Goal: Task Accomplishment & Management: Manage account settings

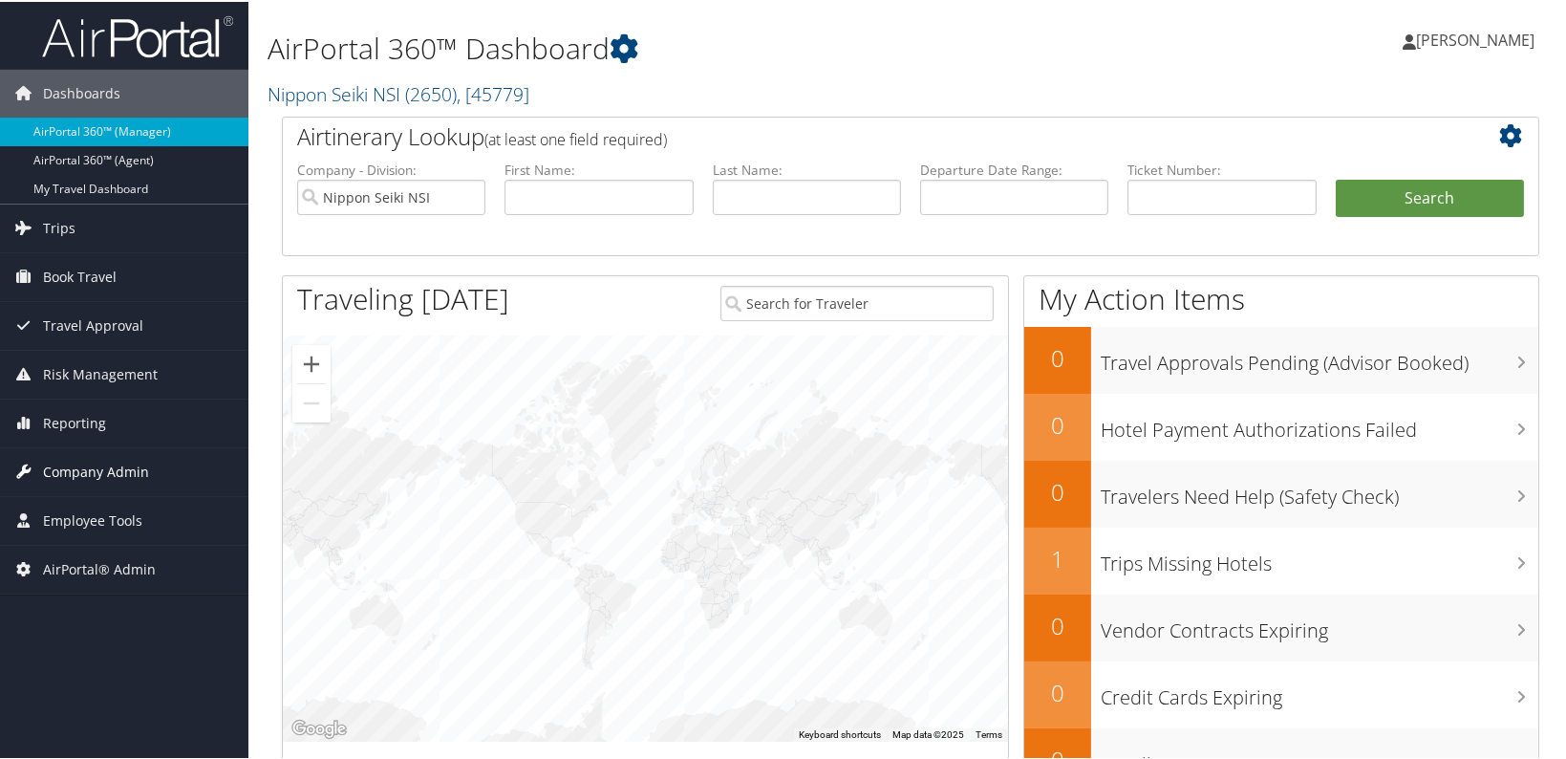
click at [145, 477] on span "Company Admin" at bounding box center [96, 470] width 106 height 48
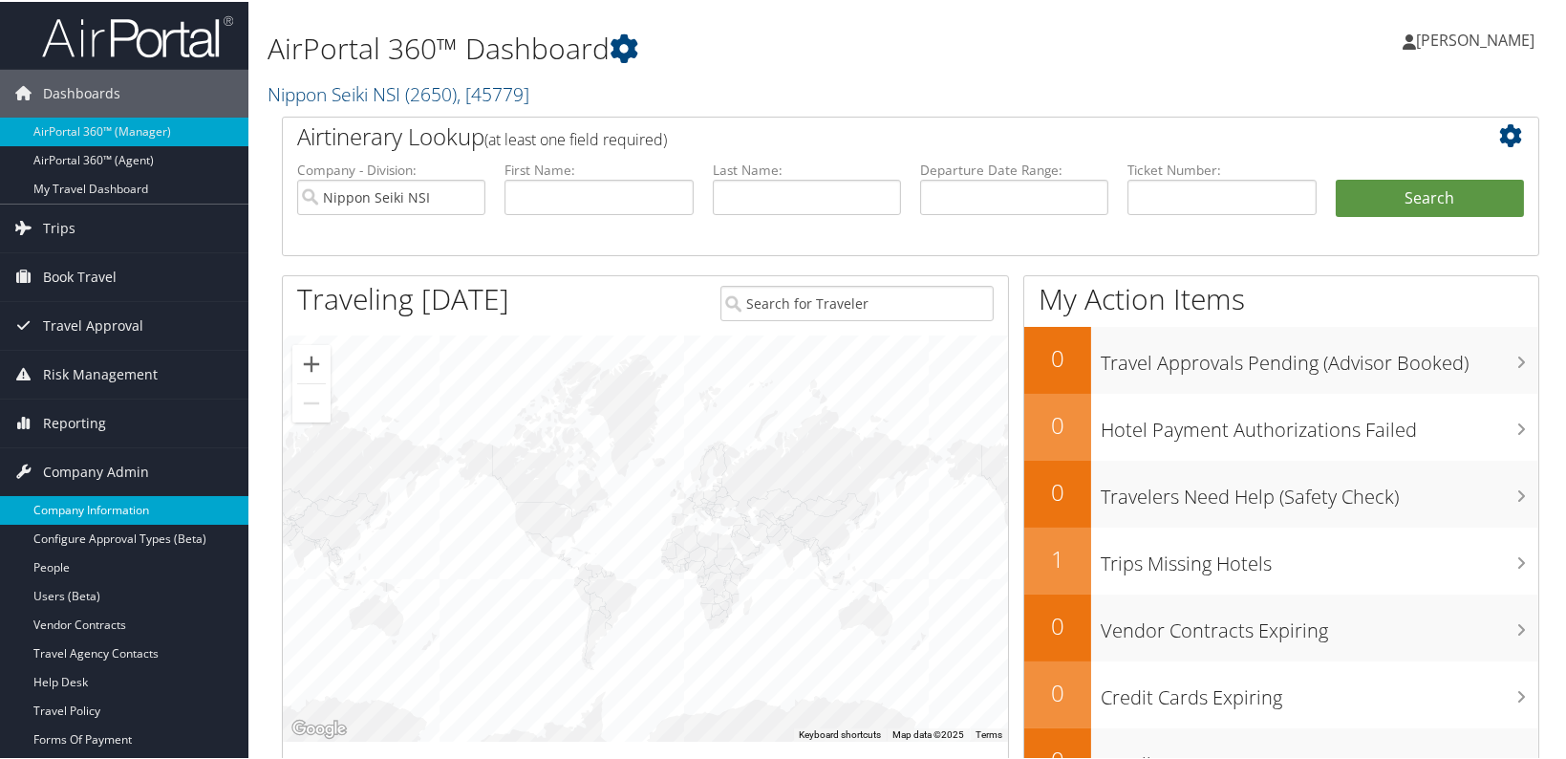
click at [113, 518] on link "Company Information" at bounding box center [124, 508] width 248 height 29
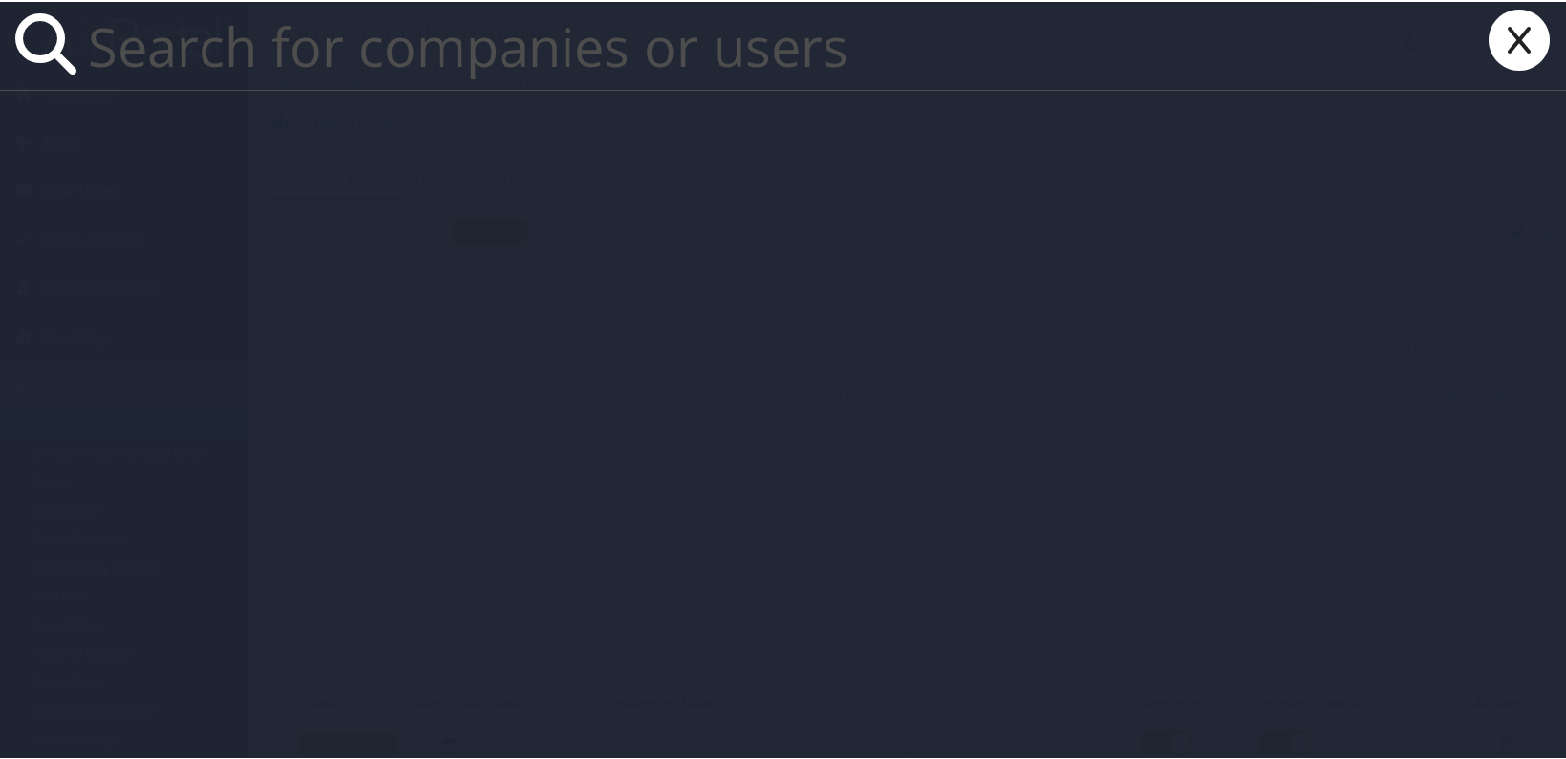
paste input "etang@ua.edu"
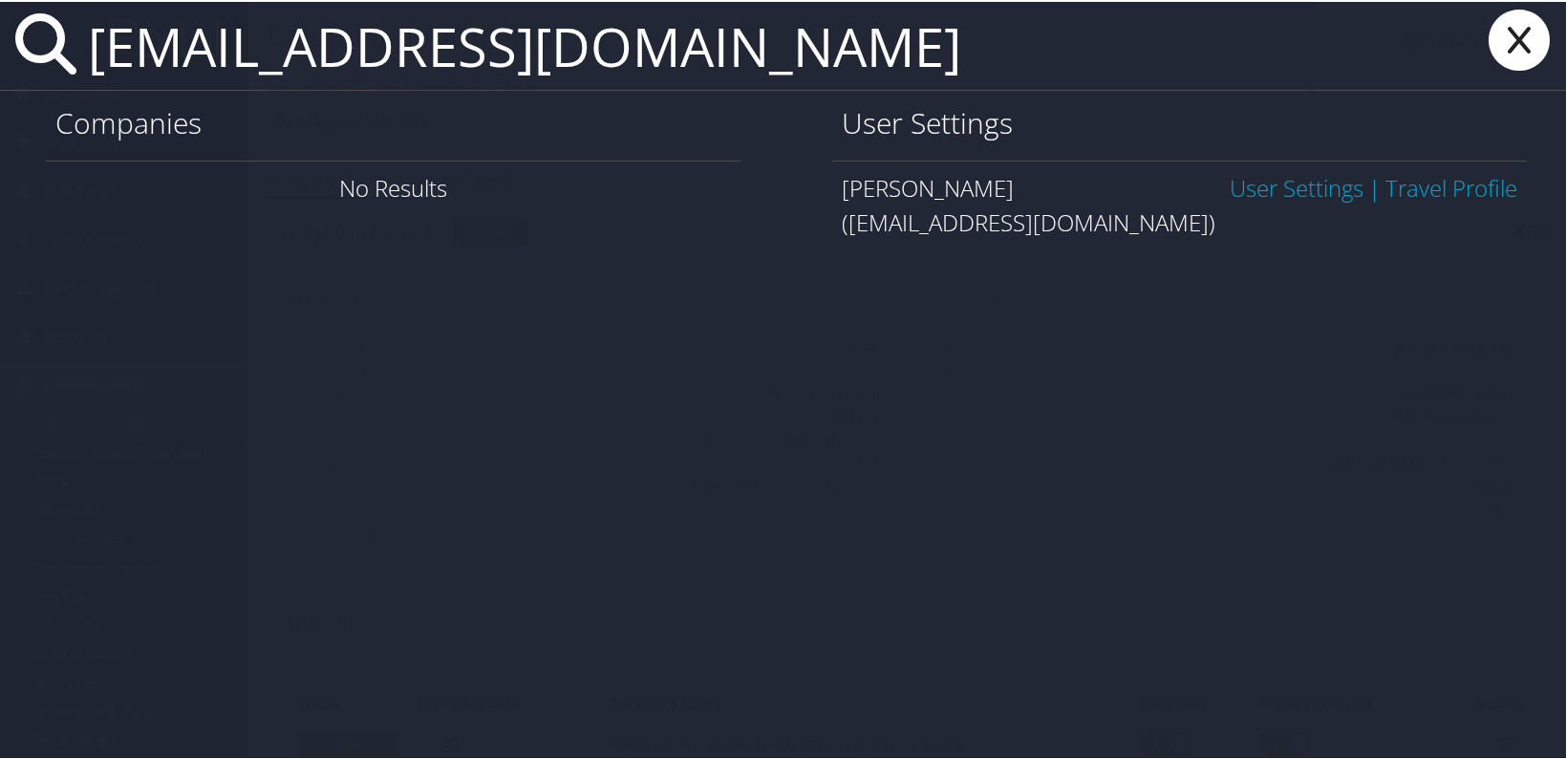
type input "etang@ua.edu"
click at [1280, 188] on link "User Settings" at bounding box center [1297, 186] width 134 height 32
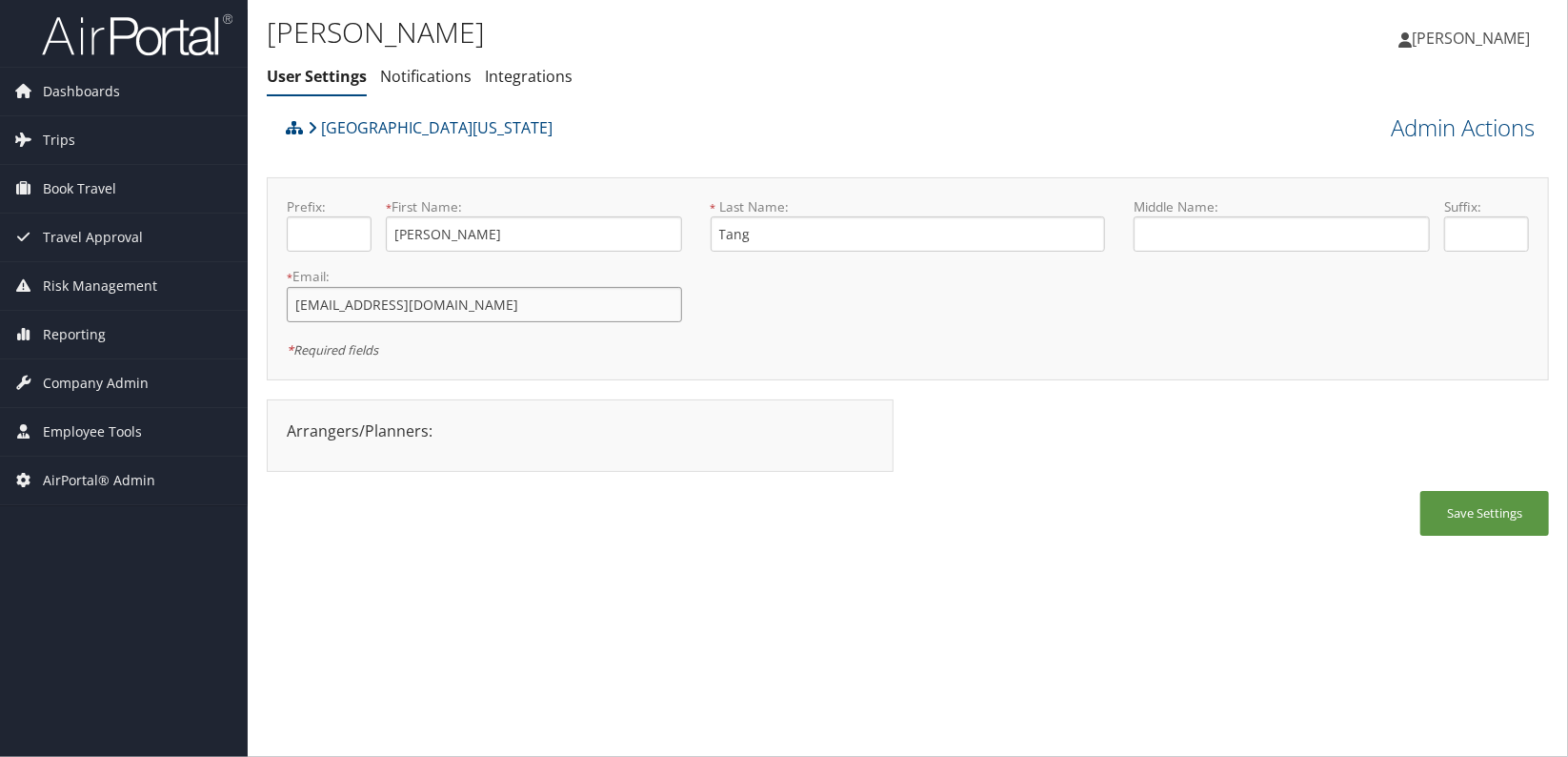
drag, startPoint x: 396, startPoint y: 311, endPoint x: 269, endPoint y: 301, distance: 127.4
click at [269, 301] on div "Prefix: * First Name: Edward This field is required * Last Name: Tang This fiel…" at bounding box center [908, 278] width 1282 height 202
